Goal: Information Seeking & Learning: Learn about a topic

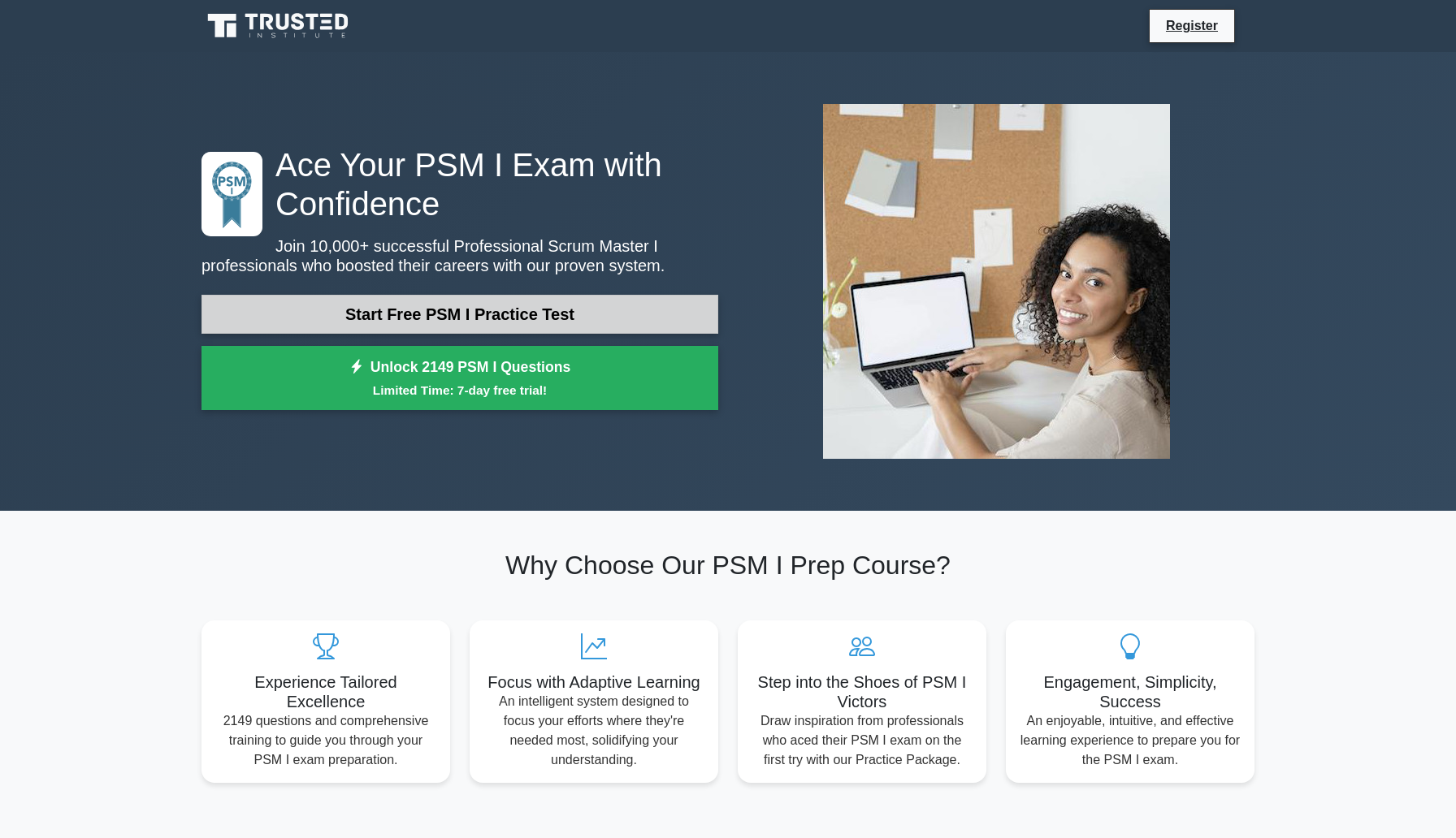
click at [594, 300] on link "Start Free PSM I Practice Test" at bounding box center [460, 314] width 517 height 39
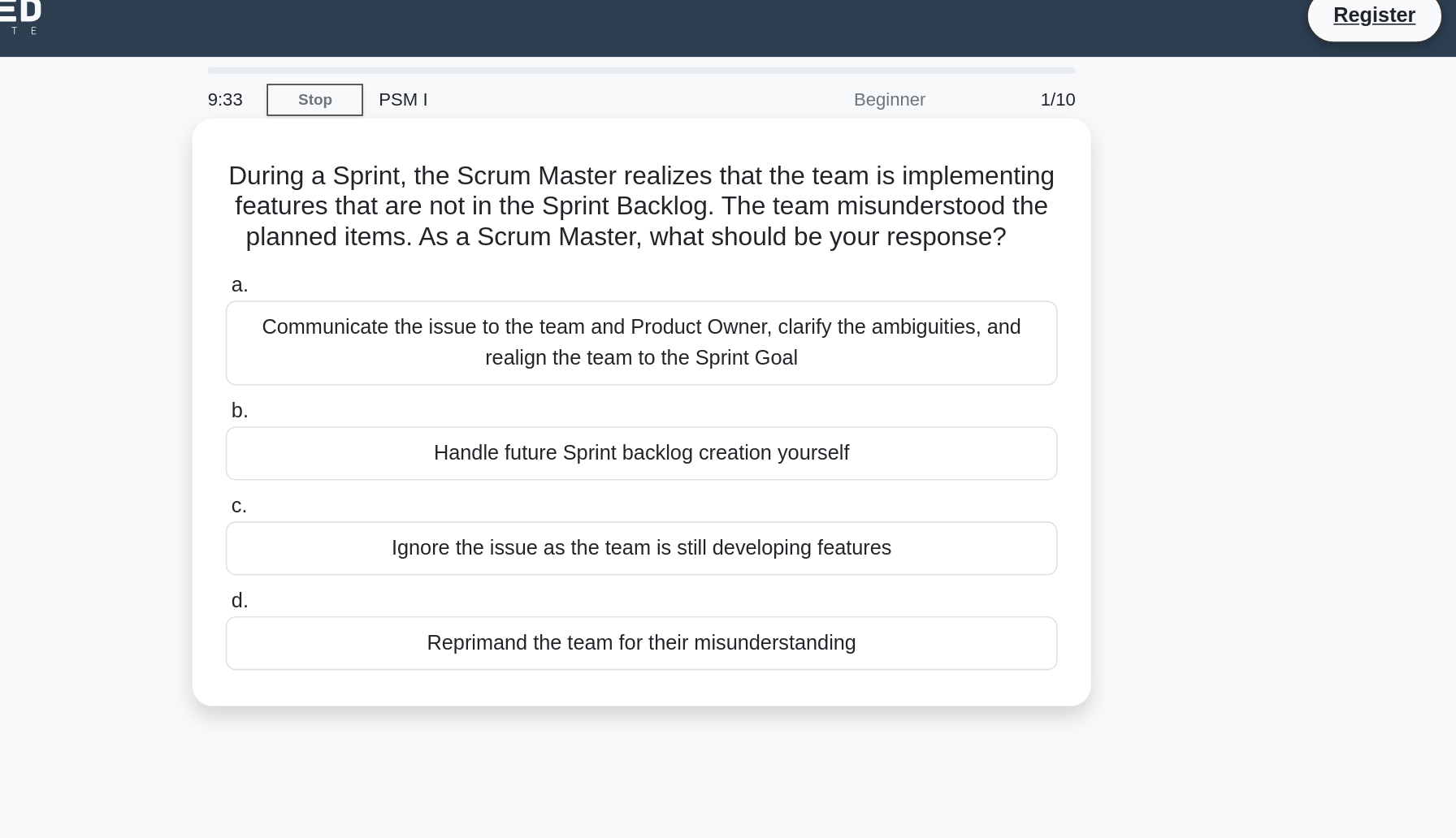
click at [573, 134] on h5 "During a Sprint, the Scrum Master realizes that the team is implementing featur…" at bounding box center [728, 146] width 530 height 60
click at [642, 127] on h5 "During a Sprint, the Scrum Master realizes that the team is implementing featur…" at bounding box center [728, 146] width 530 height 60
click at [762, 147] on h5 "During a Sprint, the Scrum Master realizes that the team is implementing featur…" at bounding box center [728, 146] width 530 height 60
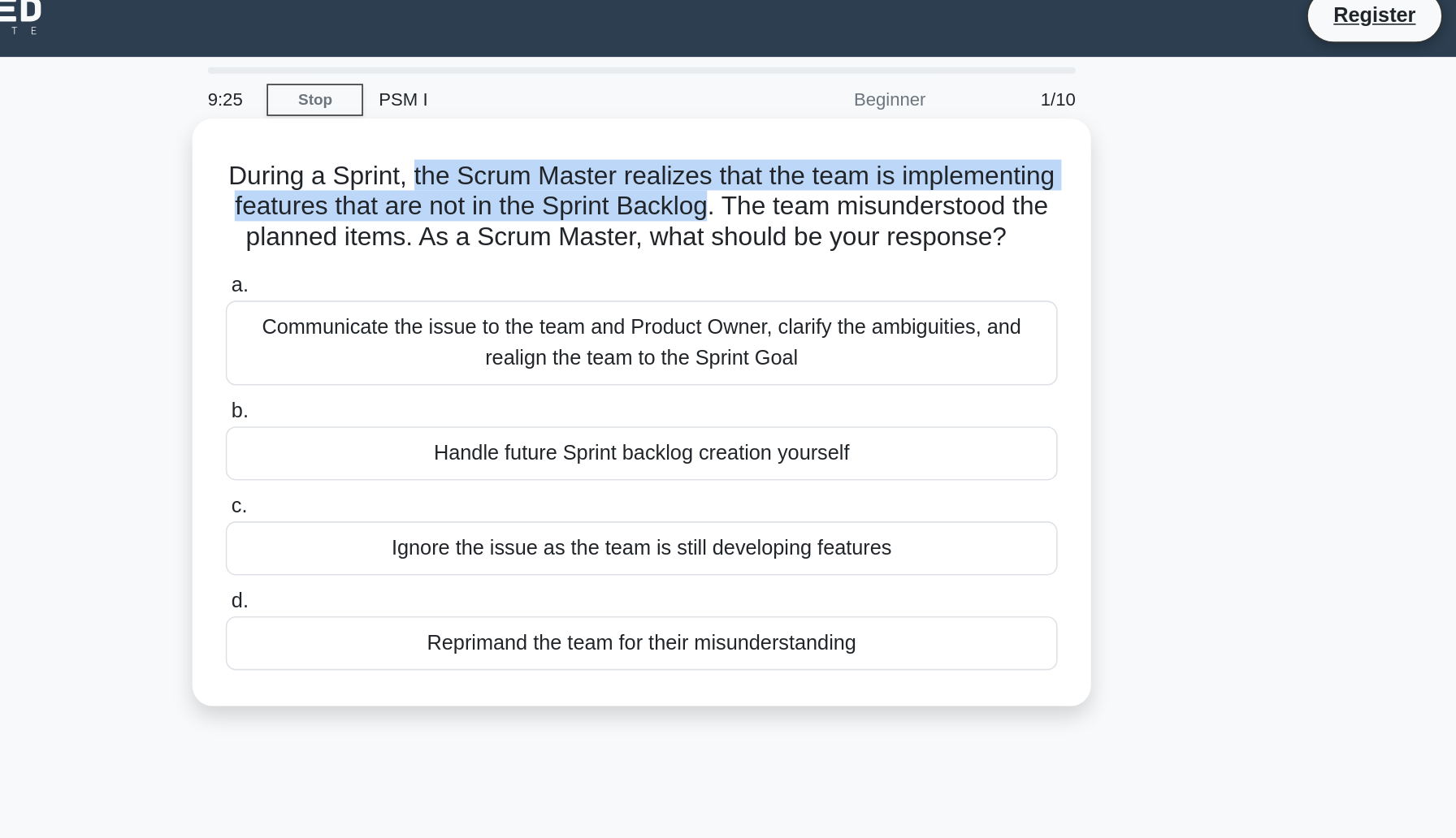
drag, startPoint x: 769, startPoint y: 146, endPoint x: 584, endPoint y: 129, distance: 185.8
click at [584, 129] on h5 "During a Sprint, the Scrum Master realizes that the team is implementing featur…" at bounding box center [728, 146] width 530 height 60
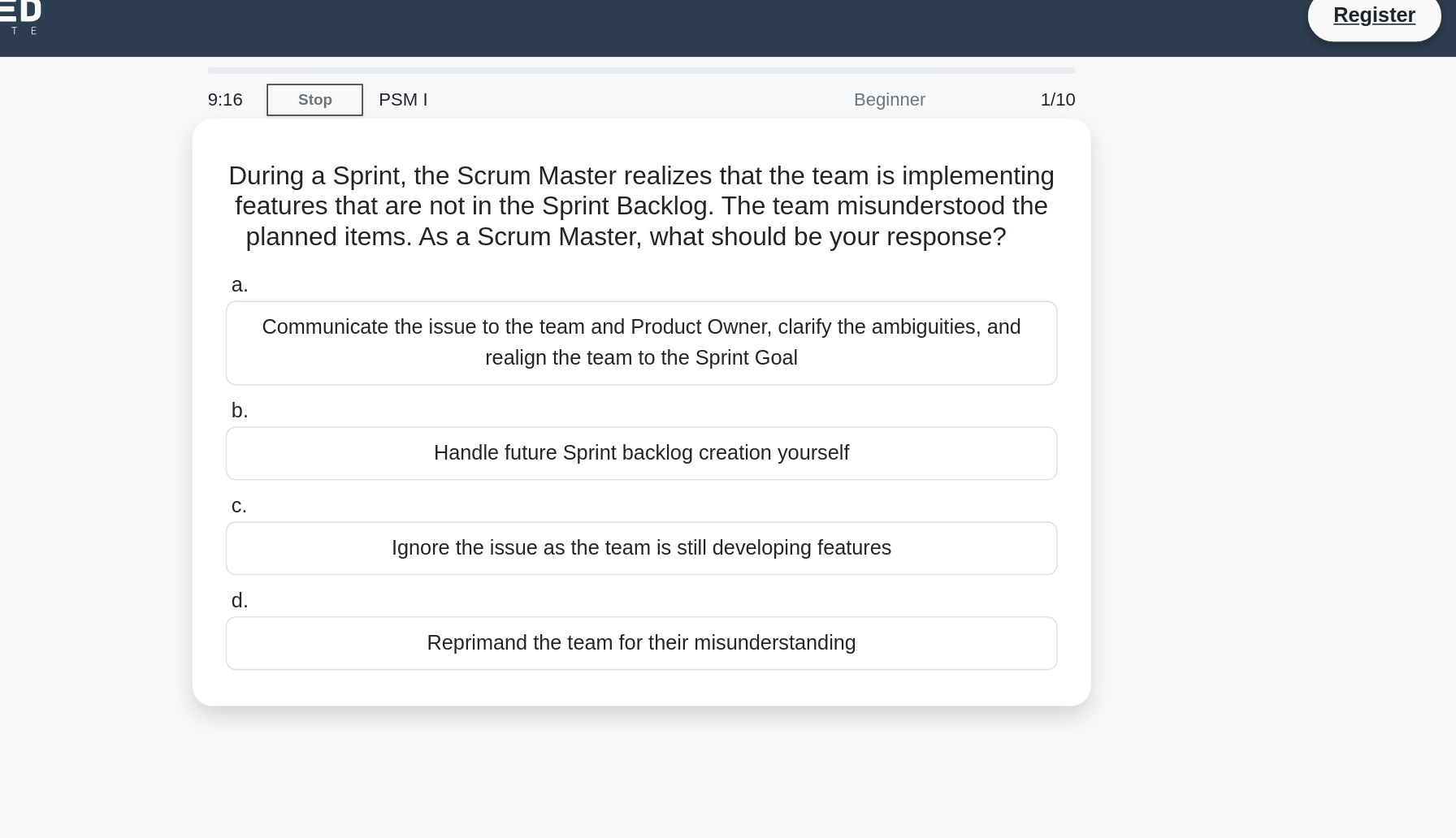
click at [799, 167] on h5 "During a Sprint, the Scrum Master realizes that the team is implementing featur…" at bounding box center [728, 146] width 530 height 60
click at [777, 242] on div "Communicate the issue to the team and Product Owner, clarify the ambiguities, a…" at bounding box center [728, 233] width 527 height 54
click at [465, 202] on input "a. Communicate the issue to the team and Product Owner, clarify the ambiguities…" at bounding box center [465, 197] width 0 height 11
